Goal: Information Seeking & Learning: Learn about a topic

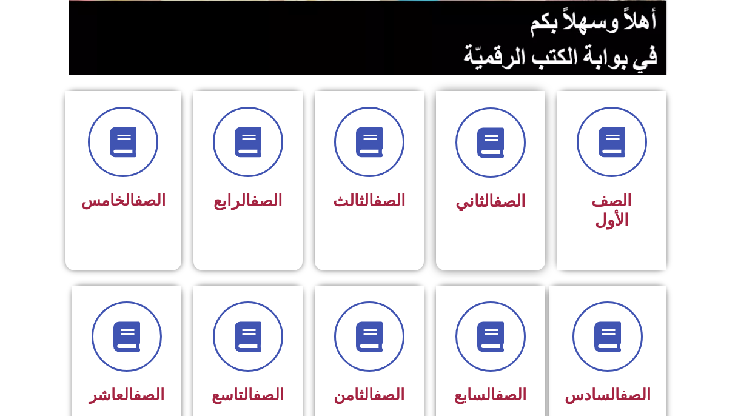
scroll to position [250, 0]
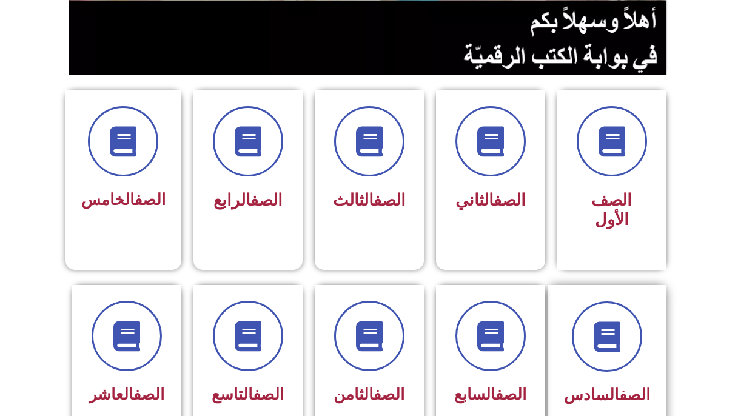
click at [566, 349] on div "الصف السادس" at bounding box center [607, 365] width 119 height 160
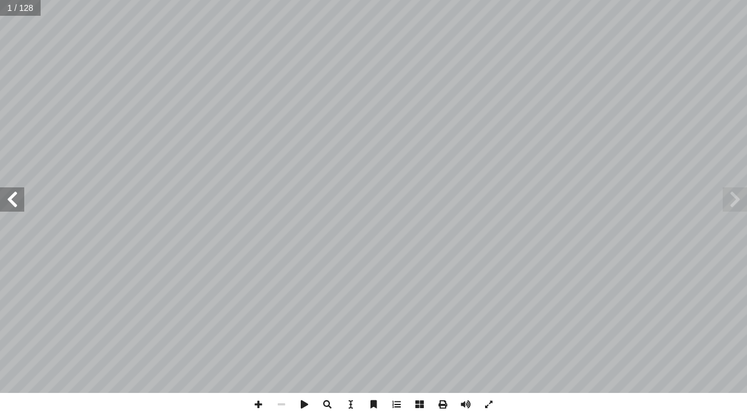
click at [15, 205] on span at bounding box center [12, 199] width 24 height 24
click at [13, 200] on span at bounding box center [12, 199] width 24 height 24
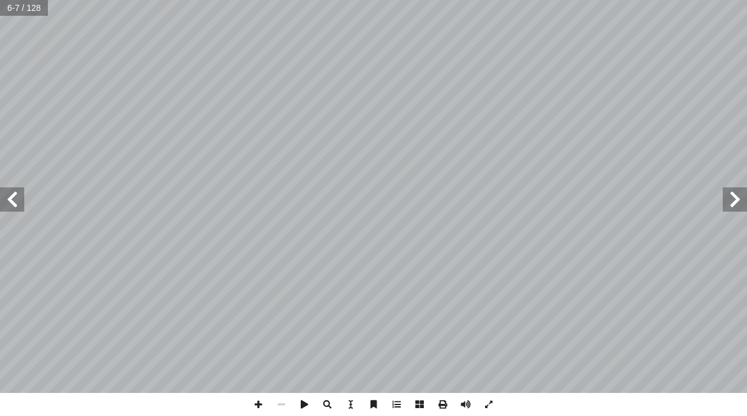
click at [13, 200] on span at bounding box center [12, 199] width 24 height 24
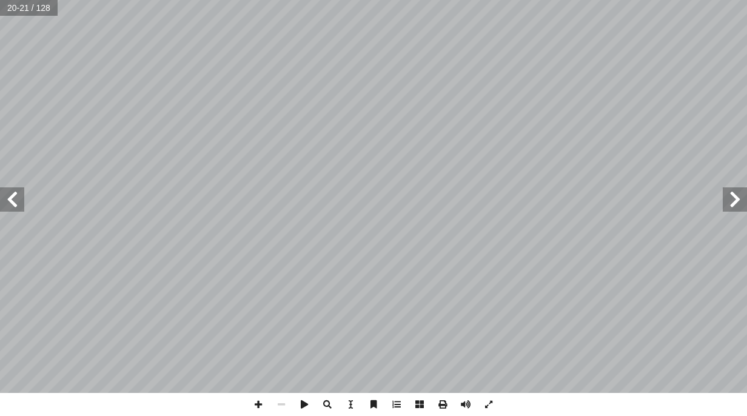
click at [13, 200] on span at bounding box center [12, 199] width 24 height 24
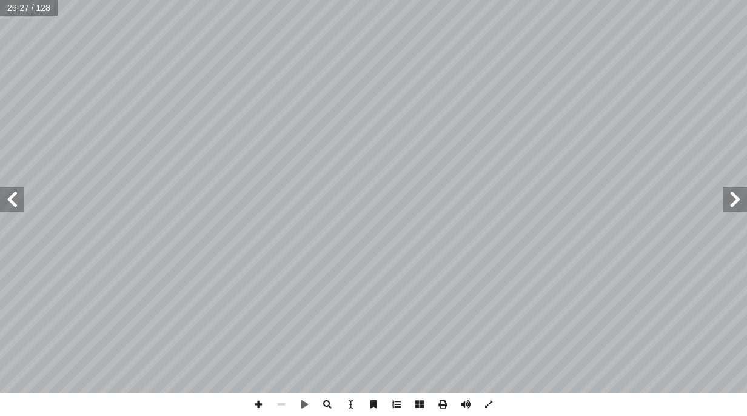
drag, startPoint x: 22, startPoint y: 207, endPoint x: -27, endPoint y: 11, distance: 201.9
click at [15, 195] on span at bounding box center [12, 199] width 24 height 24
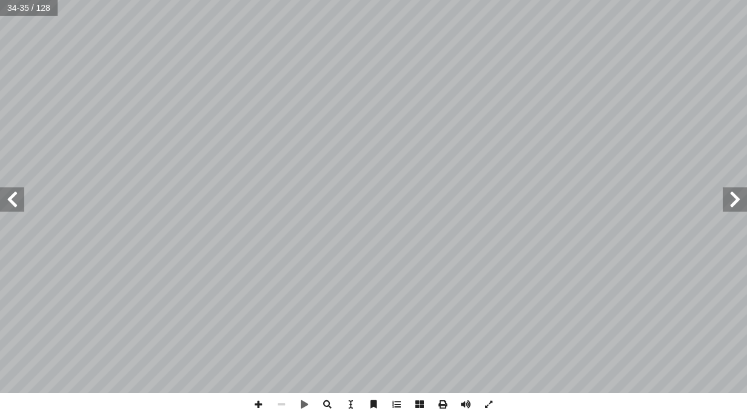
click at [15, 195] on span at bounding box center [12, 199] width 24 height 24
click at [263, 406] on span at bounding box center [258, 404] width 23 height 23
